Goal: Find specific page/section: Find specific page/section

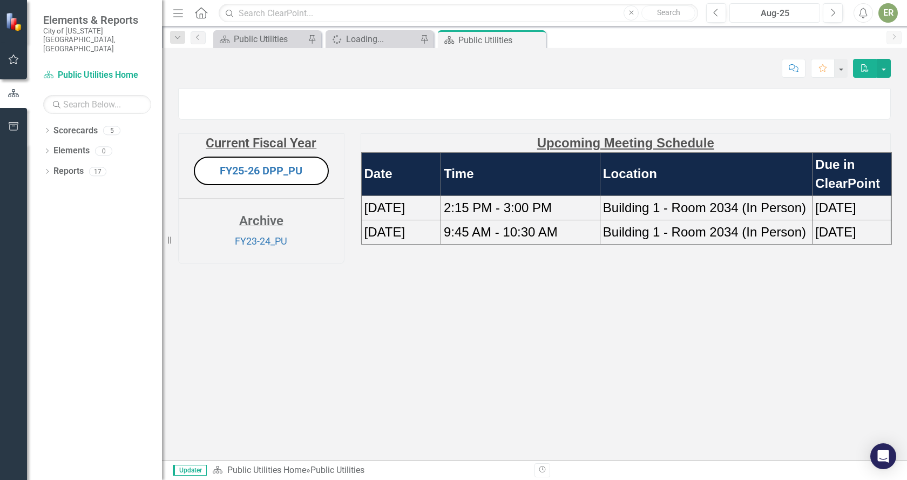
click at [786, 17] on div "Aug-25" at bounding box center [774, 13] width 83 height 13
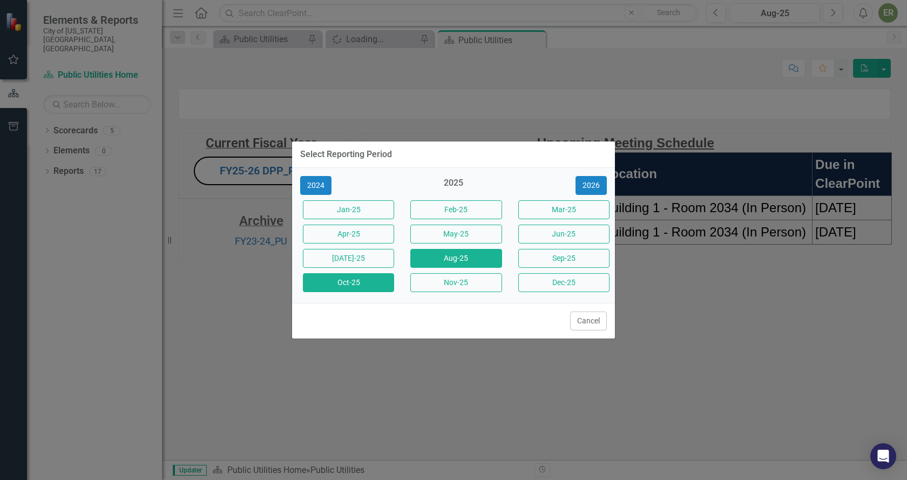
click at [376, 279] on button "Oct-25" at bounding box center [348, 282] width 91 height 19
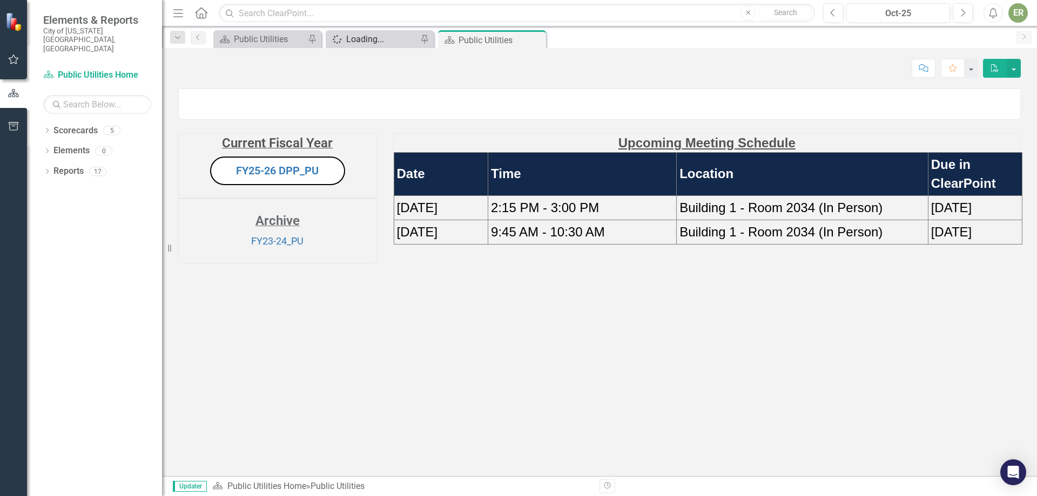
click at [375, 42] on div "Loading..." at bounding box center [381, 38] width 71 height 13
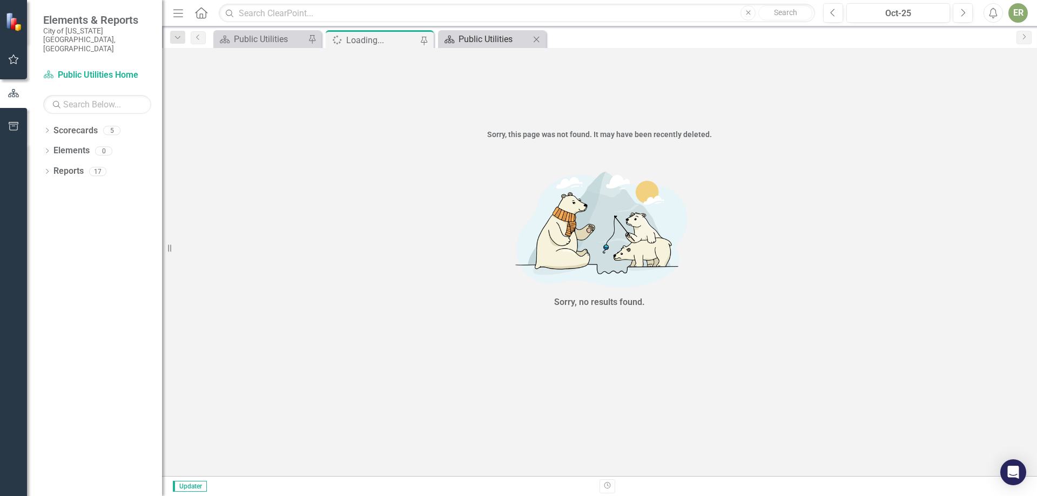
drag, startPoint x: 371, startPoint y: 44, endPoint x: 485, endPoint y: 37, distance: 114.7
click at [485, 37] on div "Public Utilities" at bounding box center [493, 38] width 71 height 13
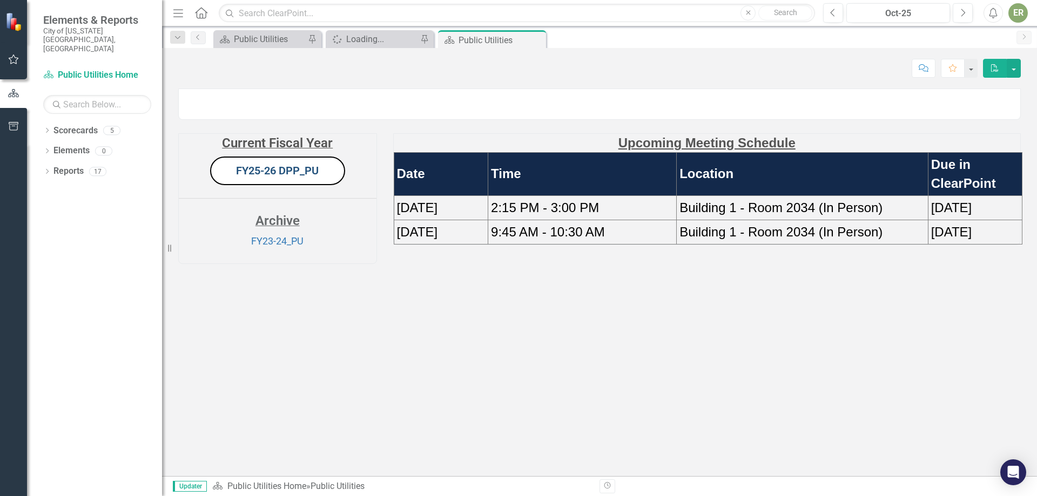
click at [280, 177] on link "FY25-26 DPP_PU" at bounding box center [277, 170] width 83 height 13
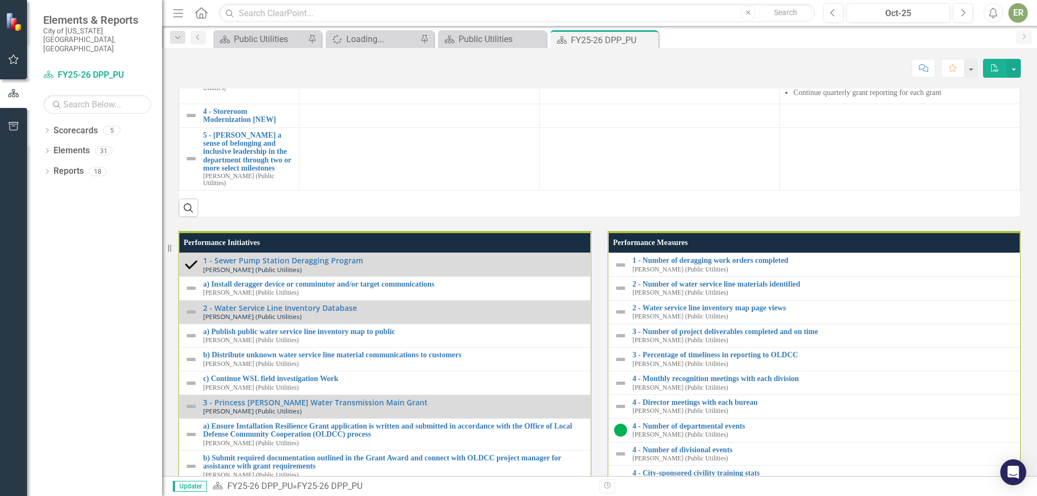
scroll to position [972, 0]
